Goal: Task Accomplishment & Management: Manage account settings

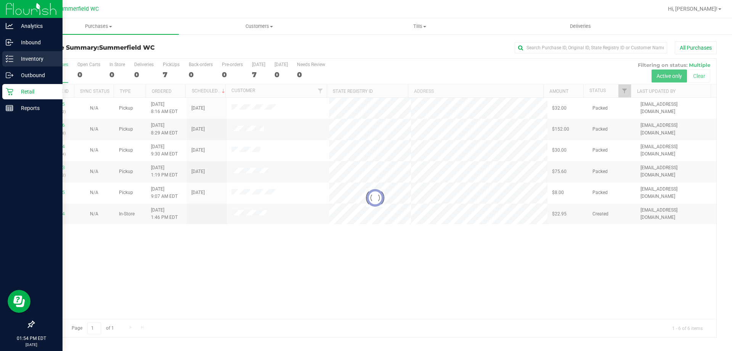
click at [38, 55] on p "Inventory" at bounding box center [36, 58] width 46 height 9
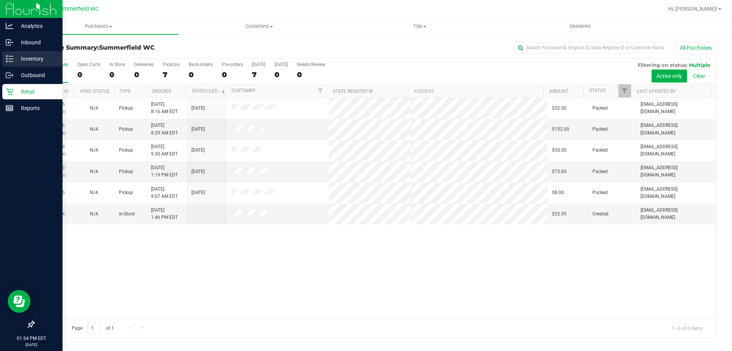
click at [35, 62] on p "Inventory" at bounding box center [36, 58] width 46 height 9
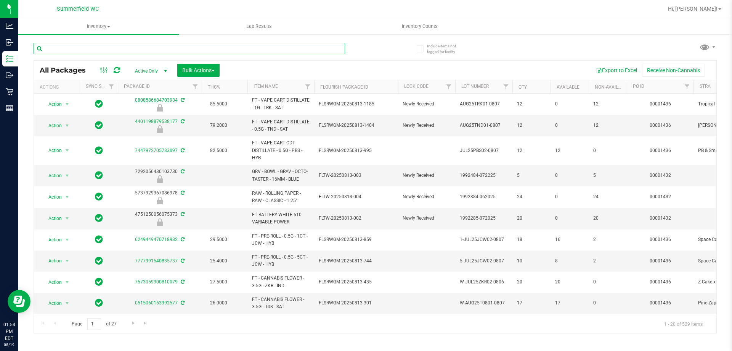
click at [70, 48] on input "text" at bounding box center [190, 48] width 312 height 11
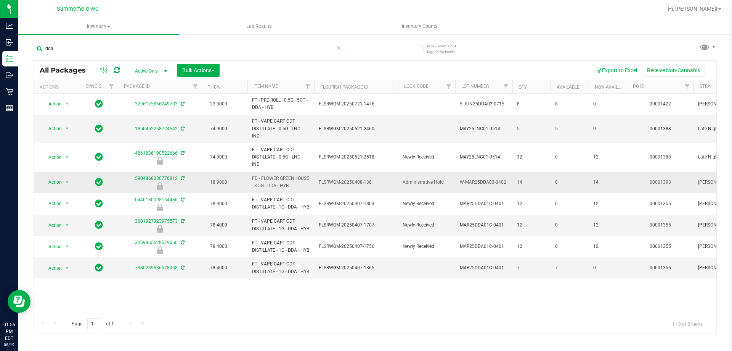
drag, startPoint x: 294, startPoint y: 185, endPoint x: 250, endPoint y: 183, distance: 44.3
click at [250, 183] on td "FD - FLOWER GREENHOUSE - 3.5G - DDA - HYB" at bounding box center [281, 182] width 67 height 21
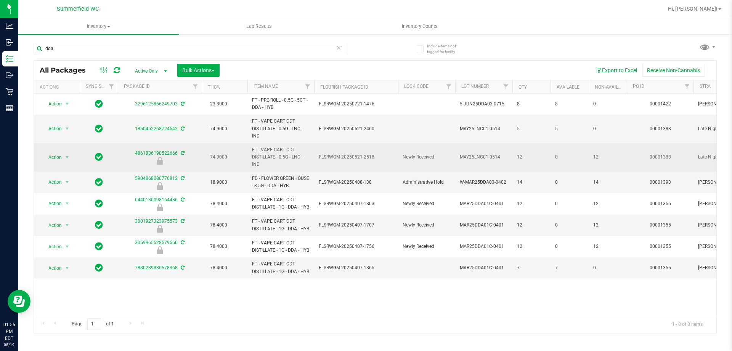
copy span "FD - FLOWER GREENHOUSE - 3.5G - DDA - HYB"
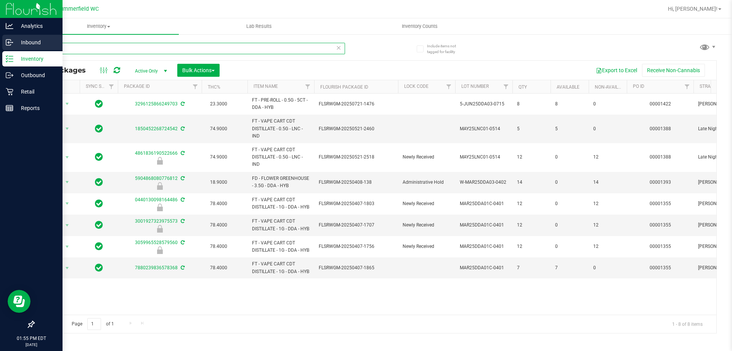
drag, startPoint x: 71, startPoint y: 51, endPoint x: 12, endPoint y: 47, distance: 59.3
click at [11, 48] on div "Analytics Inbound Inventory Outbound Retail Reports 01:55 PM EDT [DATE] 08/19 […" at bounding box center [366, 175] width 732 height 351
paste input "FD - FLOWER GREENHOUSE - 3.5G - DDA - HYB"
type input "FD - FLOWER GREENHOUSE - 3.5G - DDA - HYB"
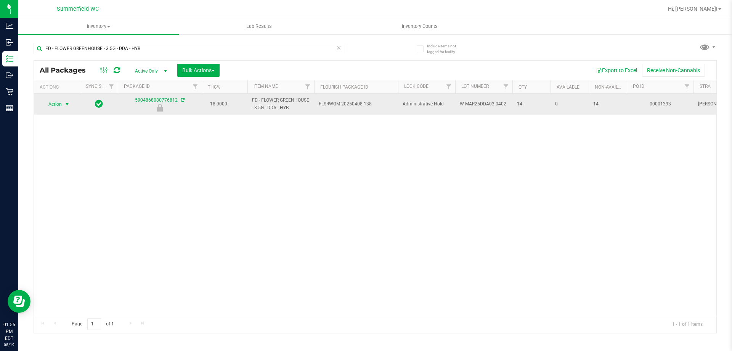
click at [66, 105] on span "select" at bounding box center [67, 104] width 6 height 6
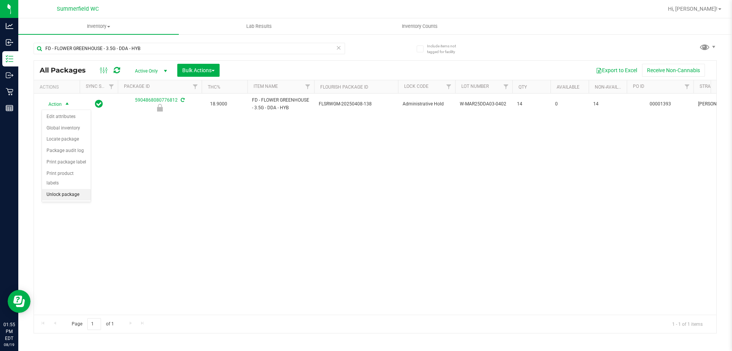
click at [72, 189] on li "Unlock package" at bounding box center [66, 194] width 49 height 11
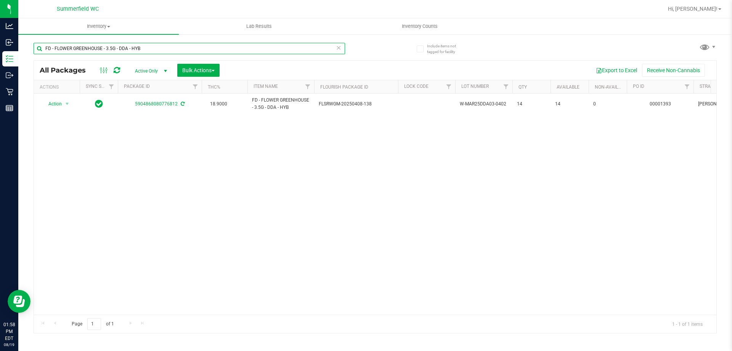
drag, startPoint x: 149, startPoint y: 51, endPoint x: 31, endPoint y: 52, distance: 118.3
click at [31, 52] on div "Include items not tagged for facility FD - FLOWER GREENHOUSE - 3.5G - DDA - HYB…" at bounding box center [375, 150] width 714 height 233
type input "pla"
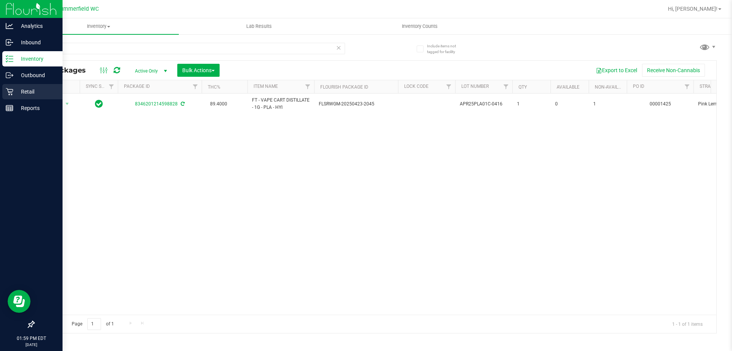
click at [21, 91] on p "Retail" at bounding box center [36, 91] width 46 height 9
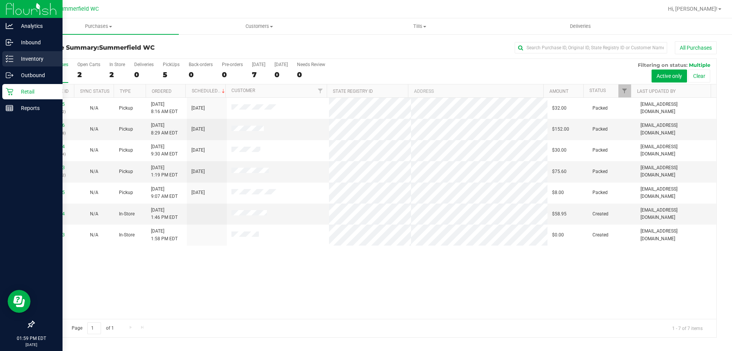
click at [45, 61] on p "Inventory" at bounding box center [36, 58] width 46 height 9
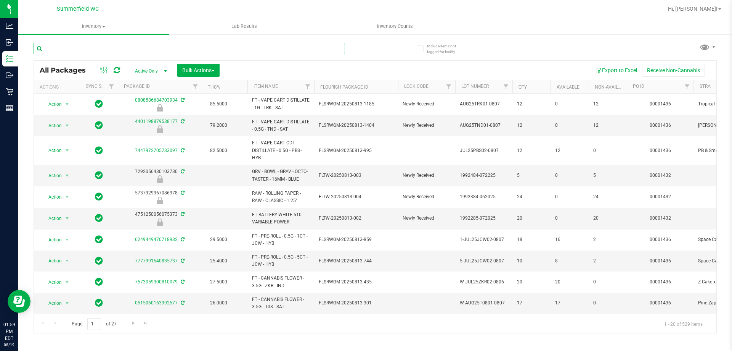
click at [122, 48] on input "text" at bounding box center [190, 48] width 312 height 11
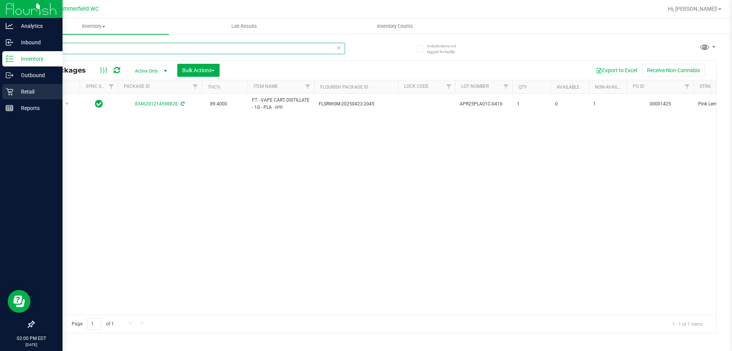
type input "pla"
click at [27, 87] on div "Retail" at bounding box center [32, 91] width 60 height 15
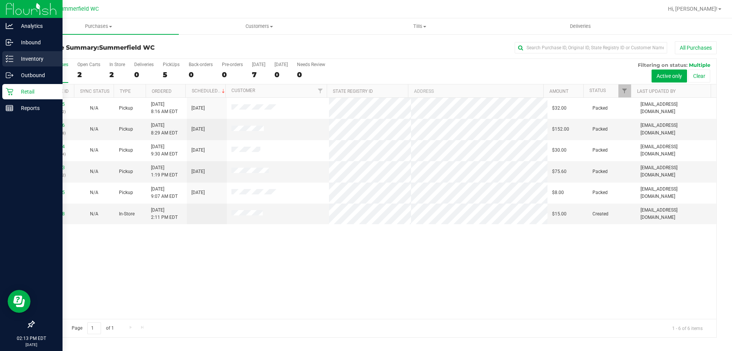
click at [39, 58] on p "Inventory" at bounding box center [36, 58] width 46 height 9
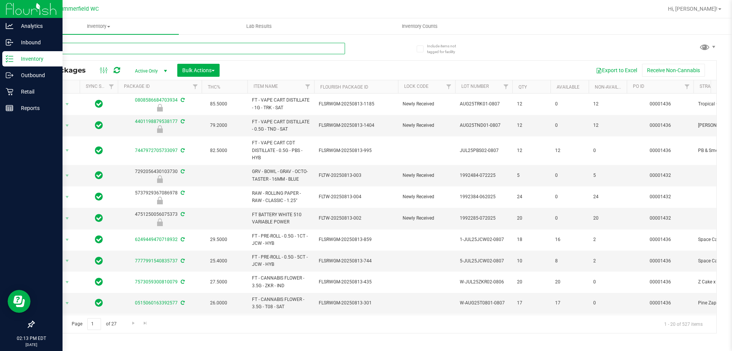
click at [148, 47] on input "text" at bounding box center [190, 48] width 312 height 11
type input "htm"
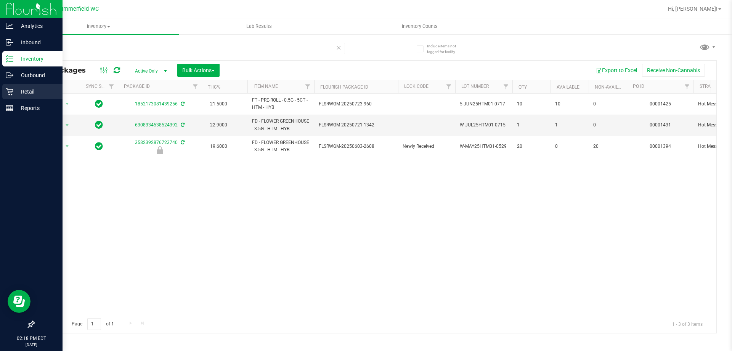
click at [21, 85] on div "Retail" at bounding box center [32, 91] width 60 height 15
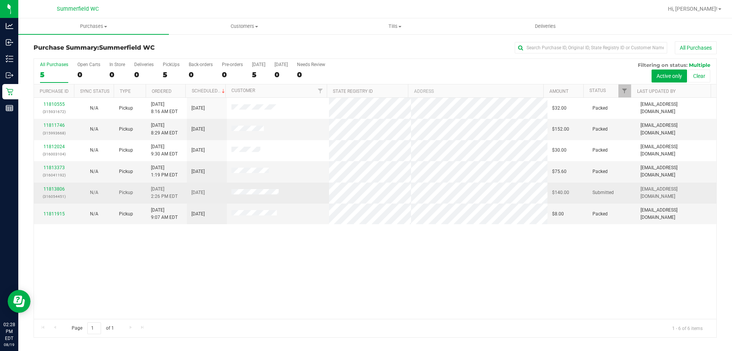
click at [53, 186] on div "11813806 (316054451)" at bounding box center [54, 192] width 31 height 14
click at [54, 188] on link "11813806" at bounding box center [53, 188] width 21 height 5
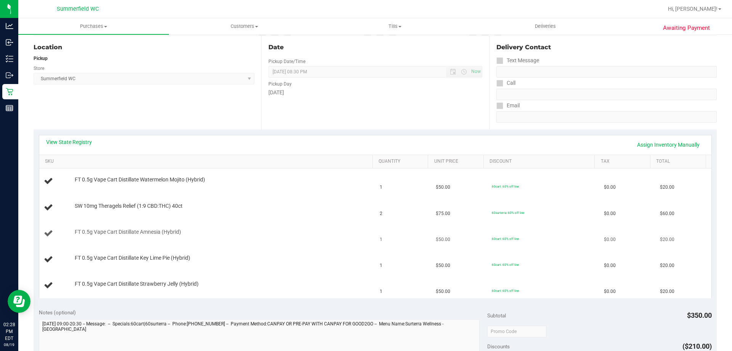
scroll to position [114, 0]
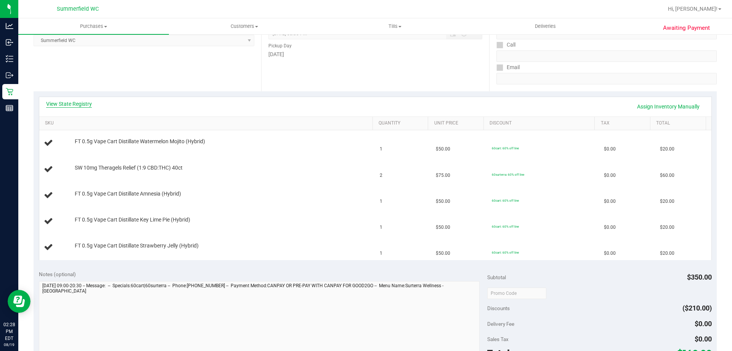
click at [80, 104] on link "View State Registry" at bounding box center [69, 104] width 46 height 8
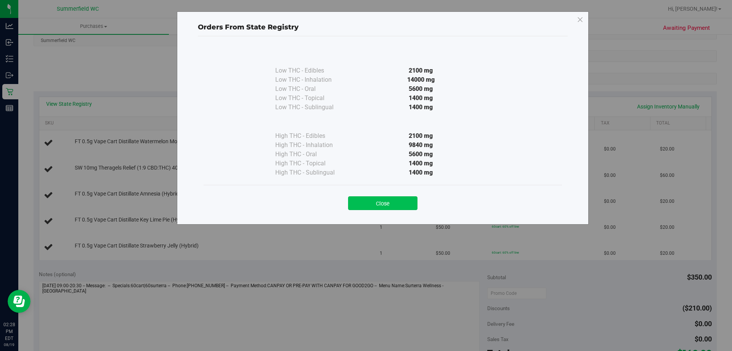
click at [394, 201] on button "Close" at bounding box center [382, 203] width 69 height 14
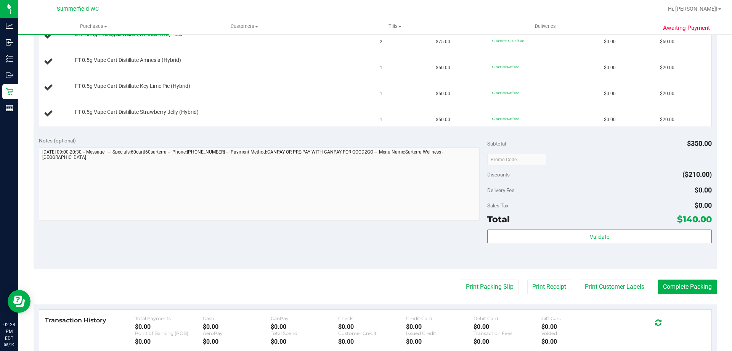
scroll to position [305, 0]
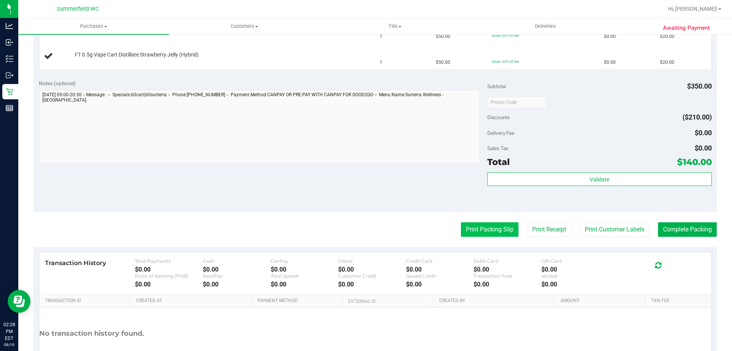
click at [479, 227] on button "Print Packing Slip" at bounding box center [490, 229] width 58 height 14
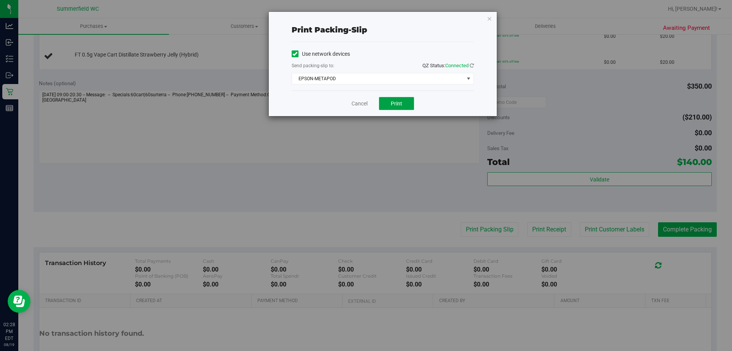
click at [410, 102] on button "Print" at bounding box center [396, 103] width 35 height 13
click at [353, 103] on link "Cancel" at bounding box center [360, 104] width 16 height 8
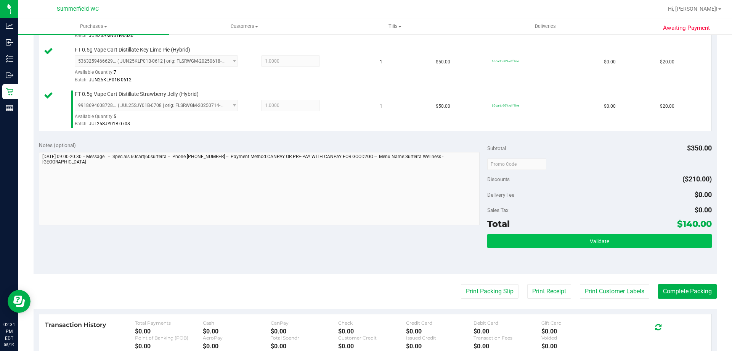
scroll to position [450, 0]
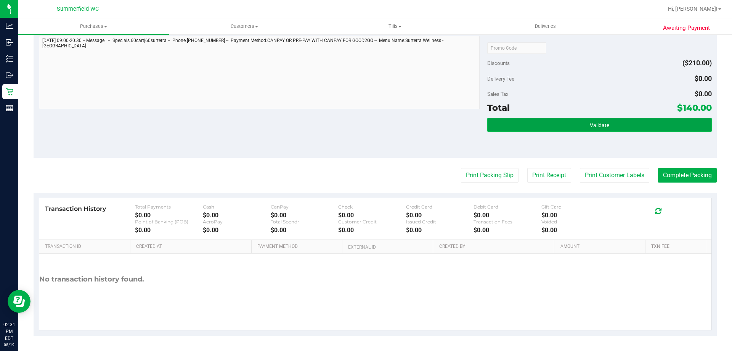
click at [631, 122] on button "Validate" at bounding box center [600, 125] width 224 height 14
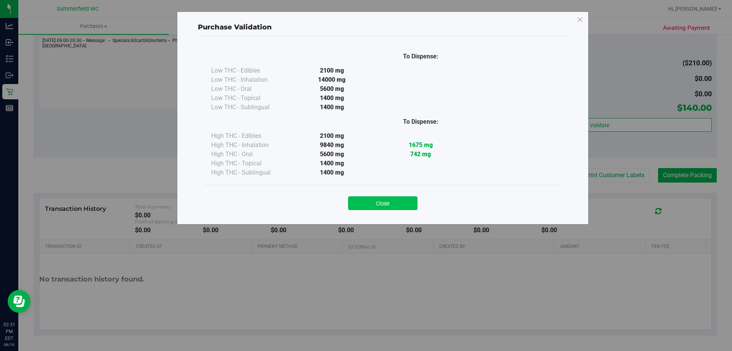
click at [402, 201] on button "Close" at bounding box center [382, 203] width 69 height 14
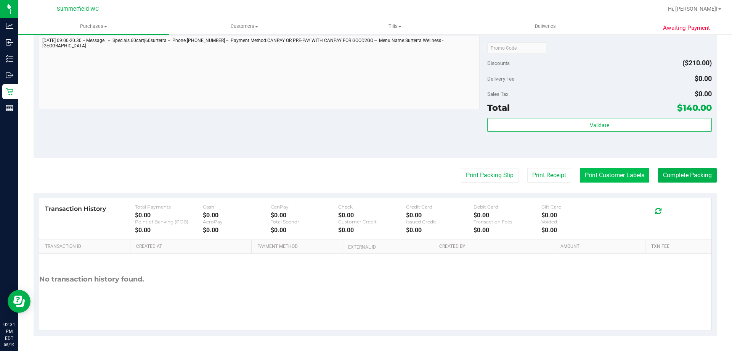
click at [598, 172] on button "Print Customer Labels" at bounding box center [614, 175] width 69 height 14
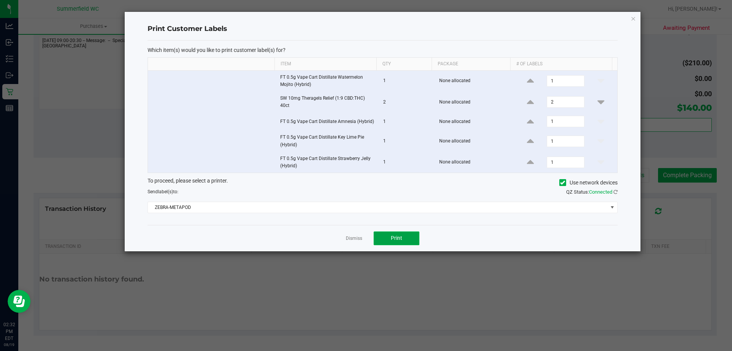
click at [394, 235] on span "Print" at bounding box center [396, 238] width 11 height 6
click at [351, 238] on link "Dismiss" at bounding box center [354, 238] width 16 height 6
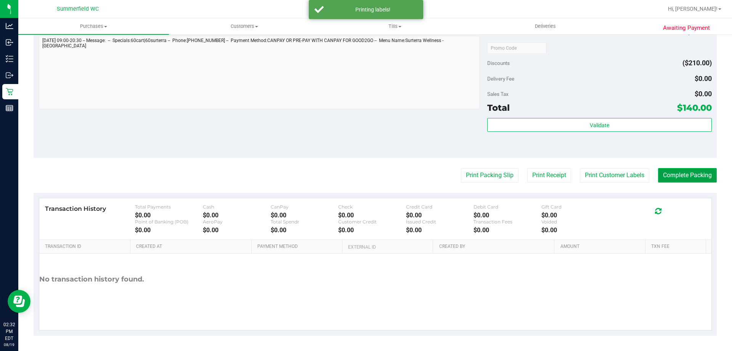
click at [671, 172] on button "Complete Packing" at bounding box center [687, 175] width 59 height 14
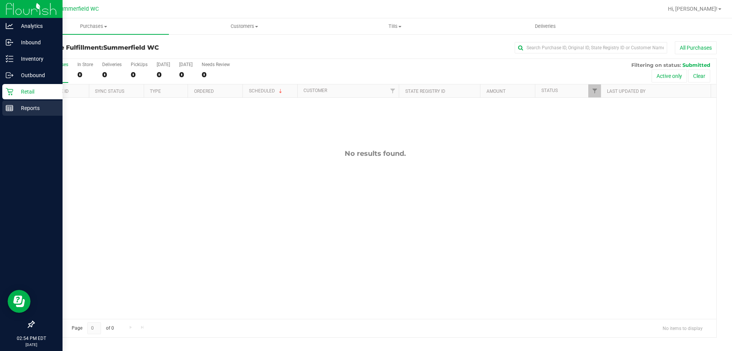
click at [29, 107] on p "Reports" at bounding box center [36, 107] width 46 height 9
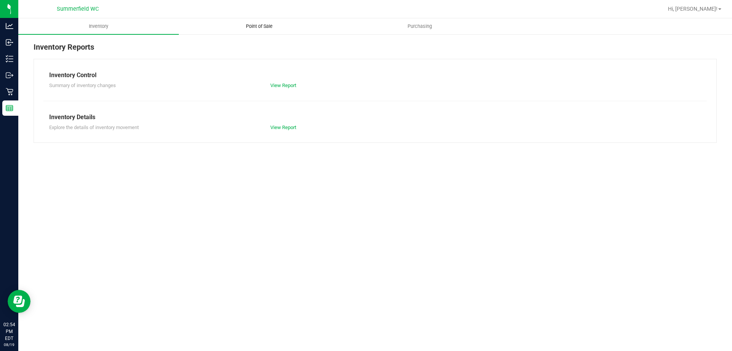
click at [254, 27] on span "Point of Sale" at bounding box center [259, 26] width 47 height 7
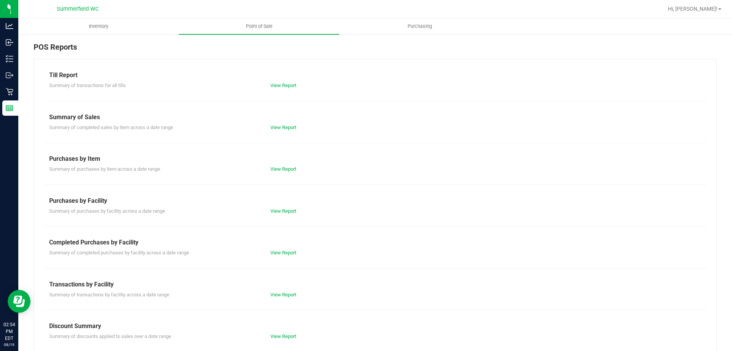
click at [282, 291] on div "View Report" at bounding box center [320, 295] width 111 height 8
click at [282, 293] on link "View Report" at bounding box center [283, 294] width 26 height 6
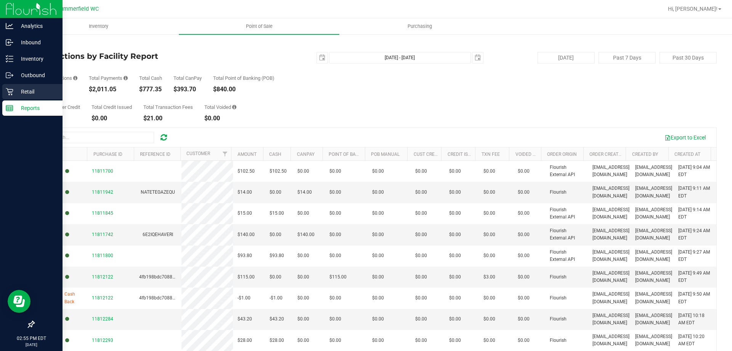
click at [29, 92] on p "Retail" at bounding box center [36, 91] width 46 height 9
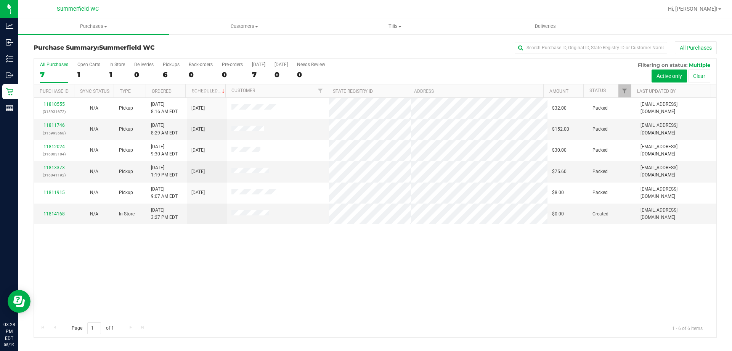
click at [393, 226] on div "11810555 (315931672) N/A Pickup [DATE] 8:16 AM EDT 8/19/2025 $32.00 Packed [EMA…" at bounding box center [375, 208] width 683 height 221
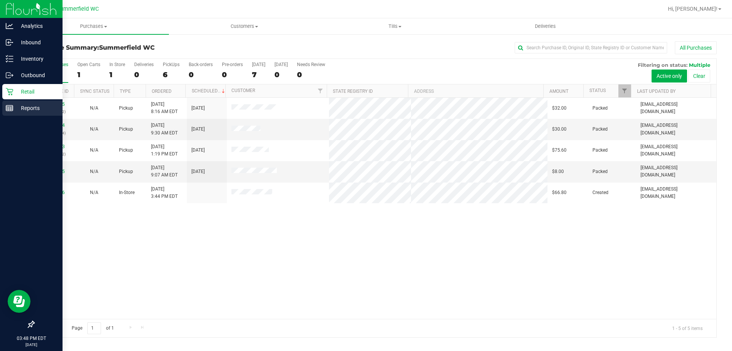
click at [19, 108] on p "Reports" at bounding box center [36, 107] width 46 height 9
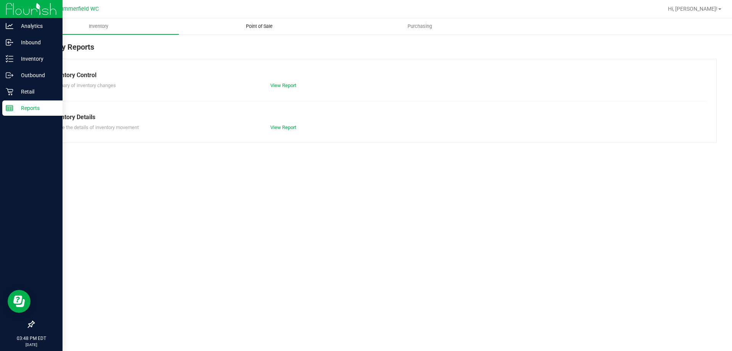
click at [242, 25] on span "Point of Sale" at bounding box center [259, 26] width 47 height 7
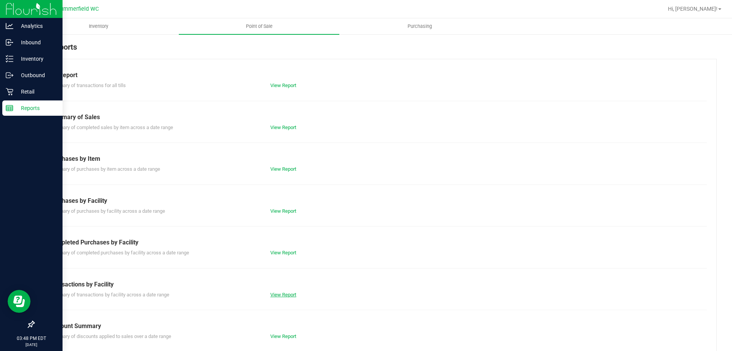
click at [280, 295] on link "View Report" at bounding box center [283, 294] width 26 height 6
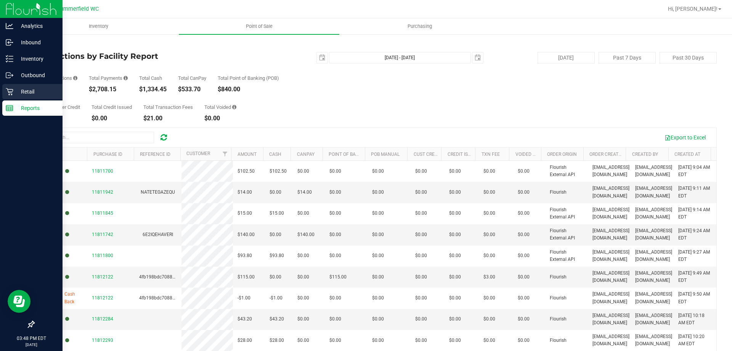
click at [26, 90] on p "Retail" at bounding box center [36, 91] width 46 height 9
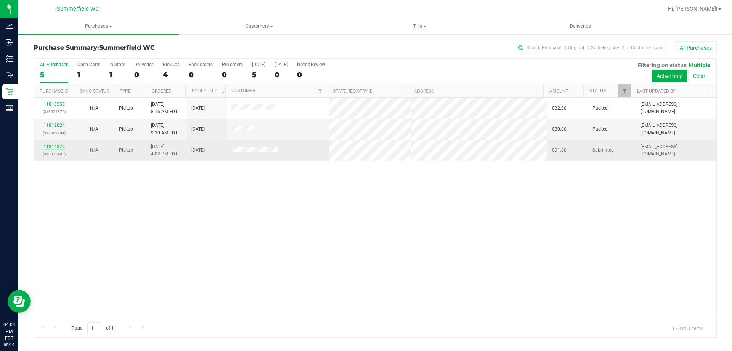
click at [59, 145] on link "11814376" at bounding box center [53, 146] width 21 height 5
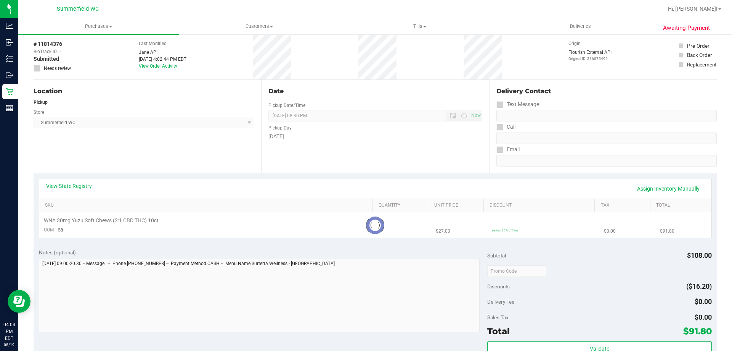
scroll to position [114, 0]
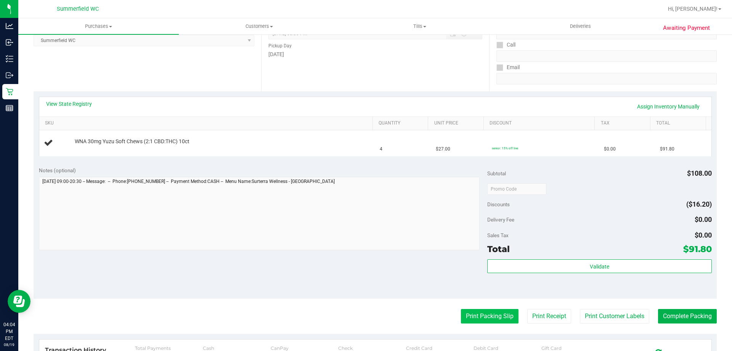
click at [473, 311] on button "Print Packing Slip" at bounding box center [490, 316] width 58 height 14
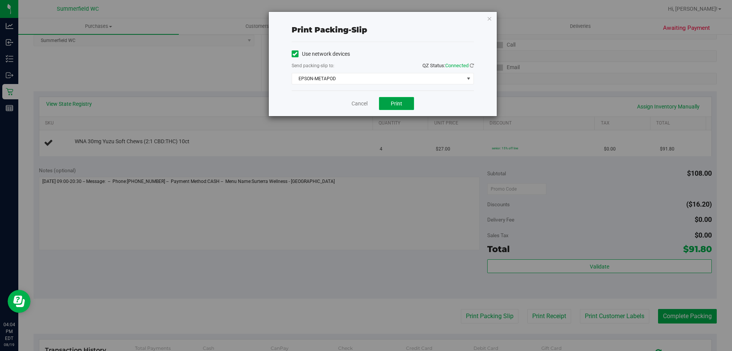
click at [402, 99] on button "Print" at bounding box center [396, 103] width 35 height 13
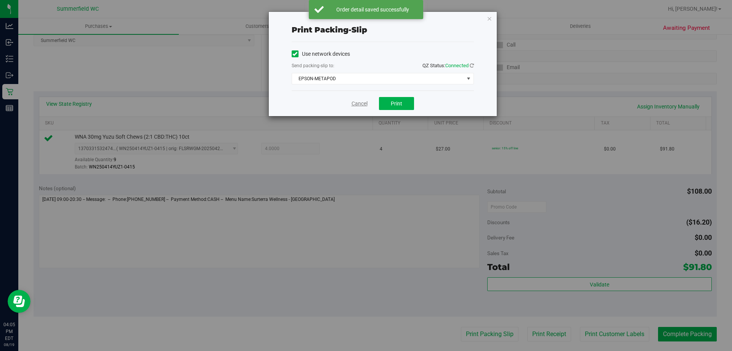
click at [356, 103] on link "Cancel" at bounding box center [360, 104] width 16 height 8
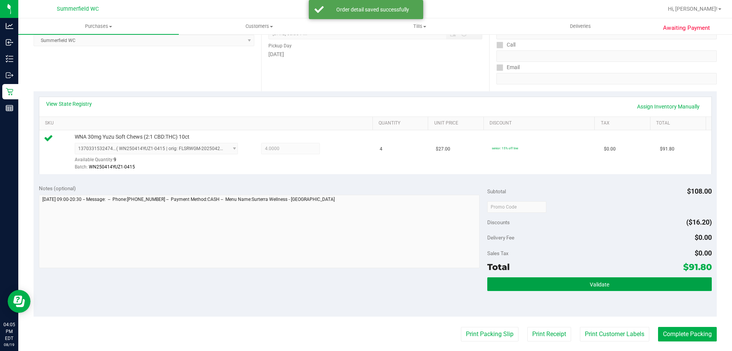
click at [587, 287] on button "Validate" at bounding box center [600, 284] width 224 height 14
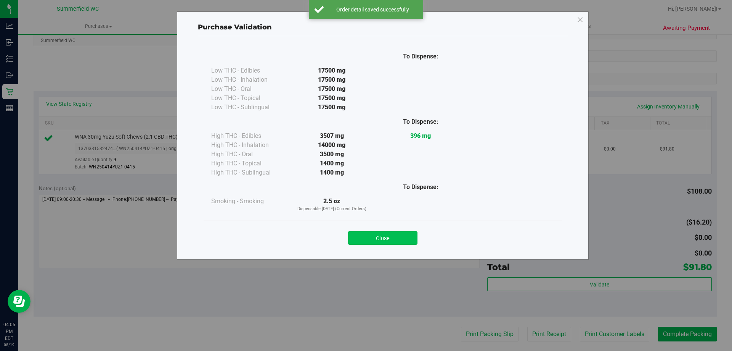
click at [402, 231] on button "Close" at bounding box center [382, 238] width 69 height 14
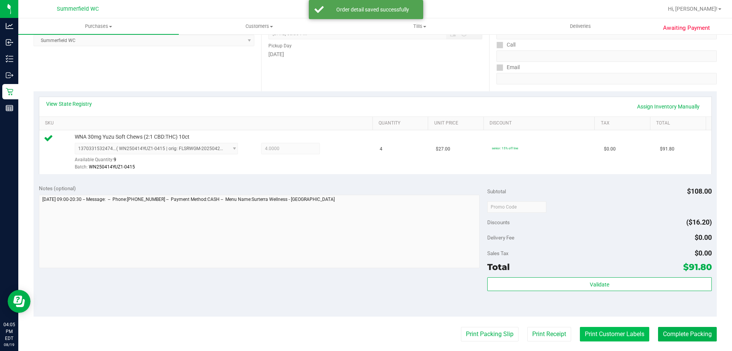
click at [600, 335] on button "Print Customer Labels" at bounding box center [614, 334] width 69 height 14
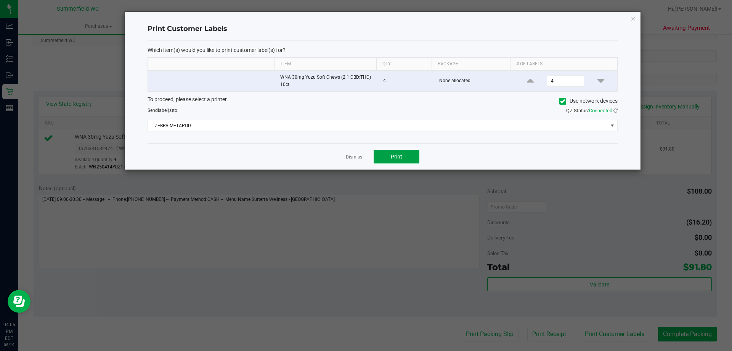
drag, startPoint x: 405, startPoint y: 158, endPoint x: 398, endPoint y: 159, distance: 7.7
click at [398, 159] on button "Print" at bounding box center [397, 157] width 46 height 14
click at [354, 154] on link "Dismiss" at bounding box center [354, 157] width 16 height 6
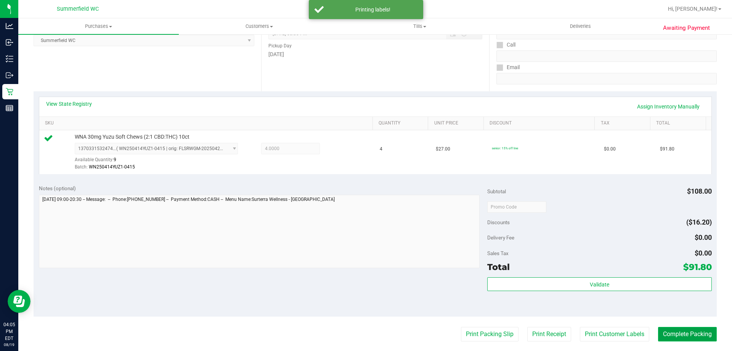
click at [700, 332] on button "Complete Packing" at bounding box center [687, 334] width 59 height 14
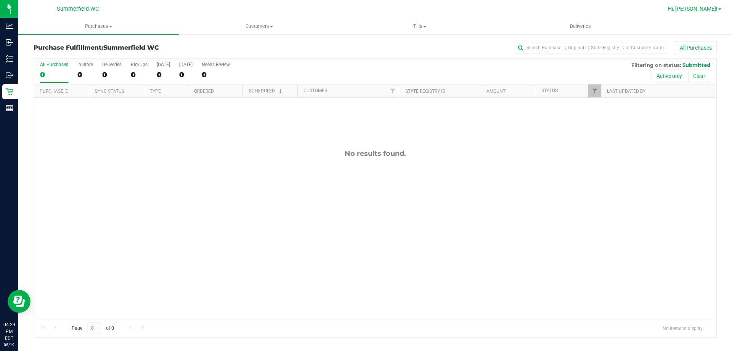
click at [711, 11] on span "Hi, [PERSON_NAME]!" at bounding box center [693, 9] width 50 height 6
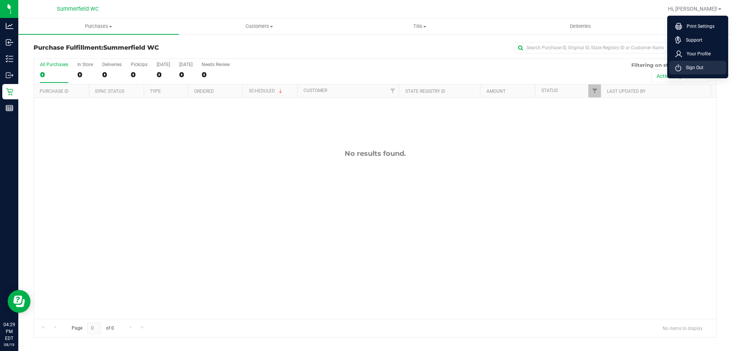
click at [696, 69] on span "Sign Out" at bounding box center [693, 68] width 22 height 8
